Goal: Task Accomplishment & Management: Manage account settings

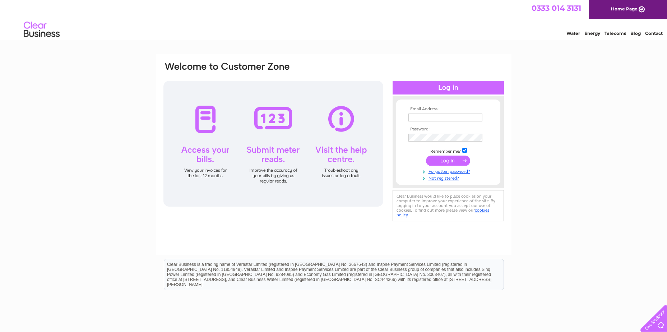
drag, startPoint x: 0, startPoint y: 0, endPoint x: 426, endPoint y: 116, distance: 441.7
click at [426, 116] on input "text" at bounding box center [446, 118] width 74 height 8
type input "ksomerville@weatherbys.bank"
click at [450, 163] on input "submit" at bounding box center [448, 161] width 44 height 10
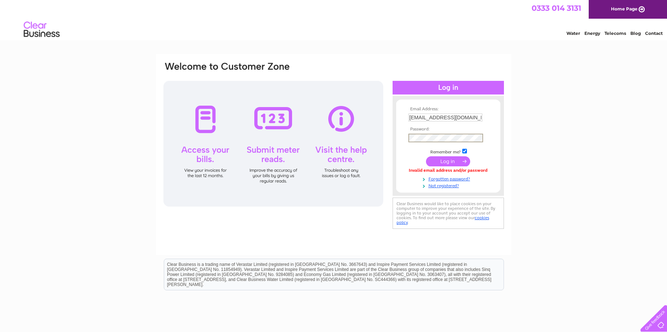
click at [426, 156] on input "submit" at bounding box center [448, 161] width 44 height 10
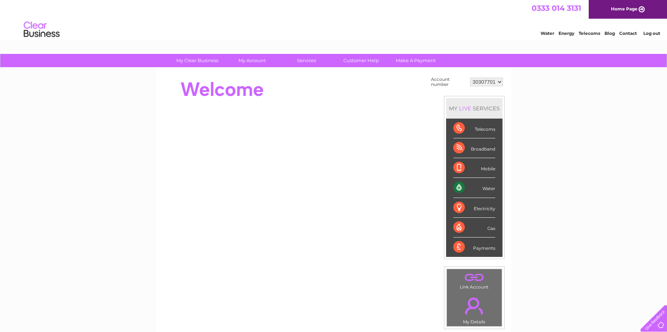
click at [485, 189] on div "Water" at bounding box center [474, 188] width 42 height 20
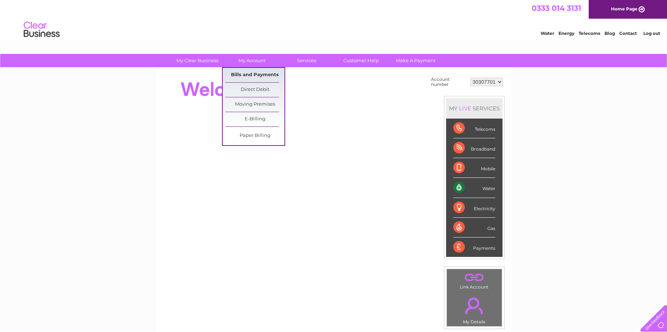
click at [246, 73] on link "Bills and Payments" at bounding box center [254, 75] width 59 height 14
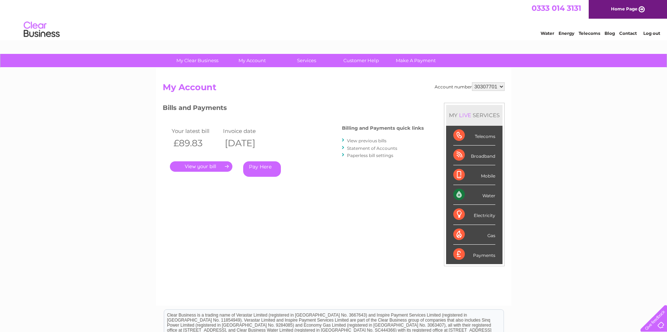
click at [189, 163] on link "." at bounding box center [201, 166] width 63 height 10
